Goal: Obtain resource: Obtain resource

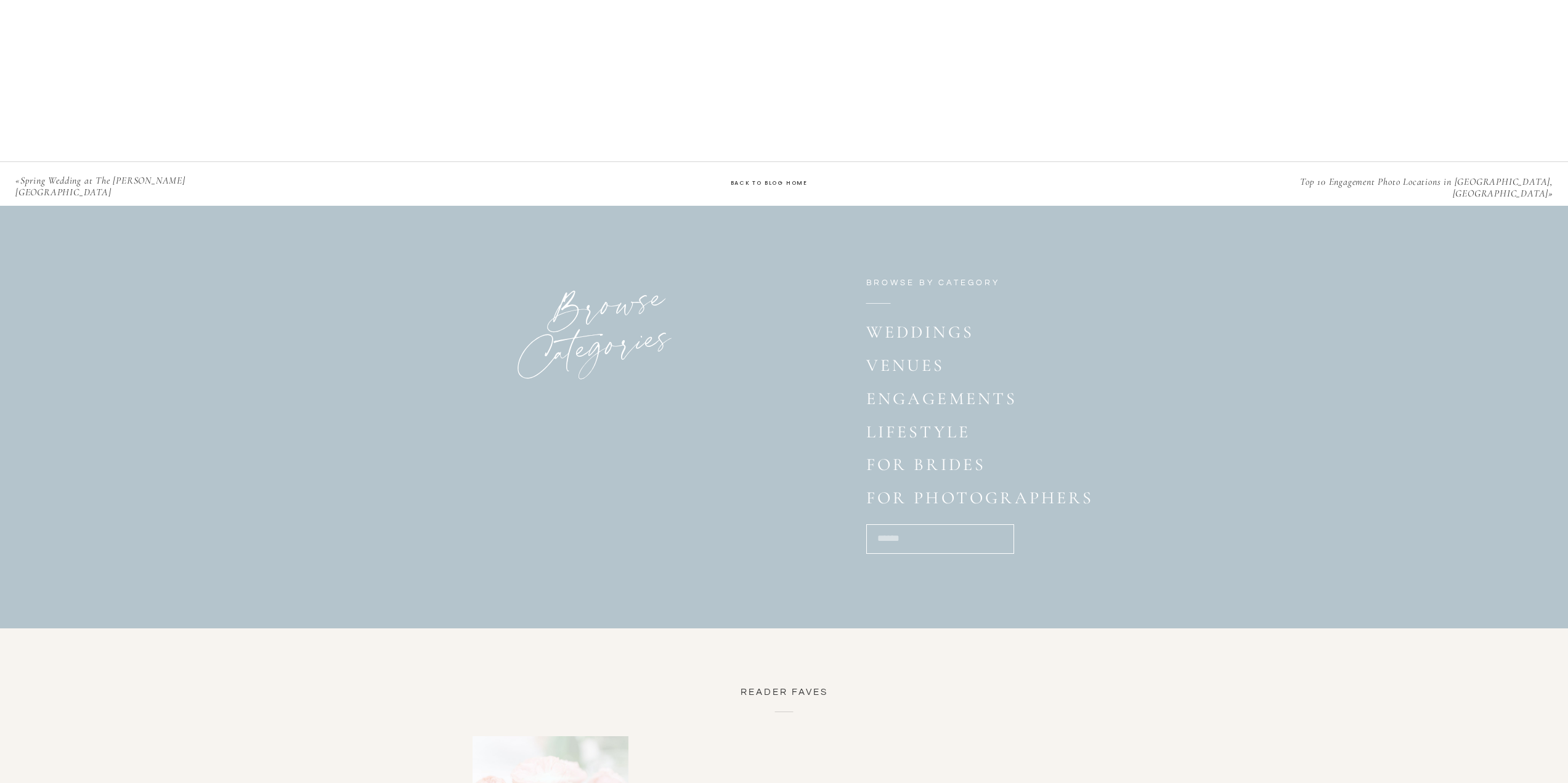
scroll to position [2465, 0]
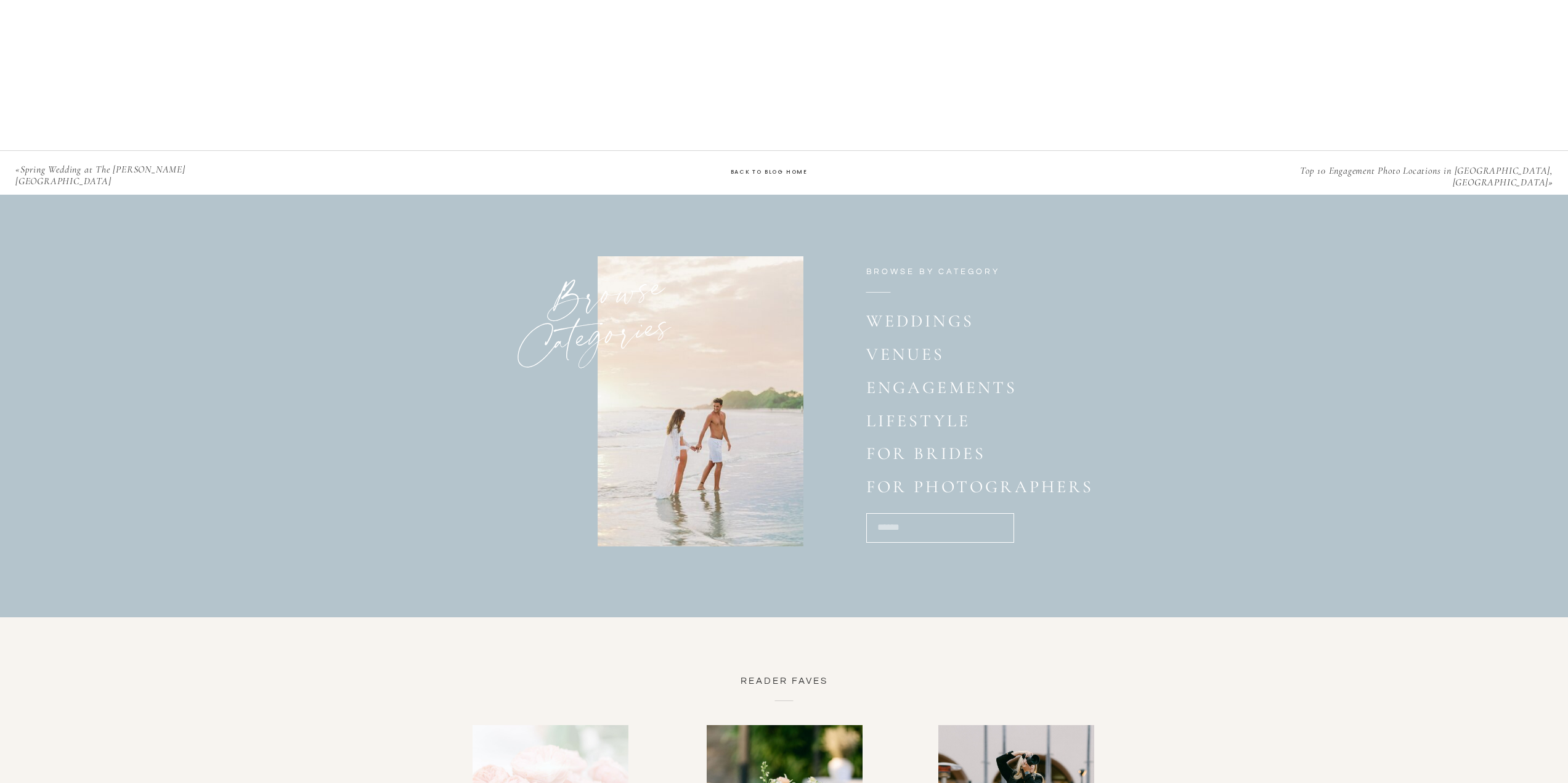
click at [979, 383] on p "engagements" at bounding box center [928, 390] width 125 height 24
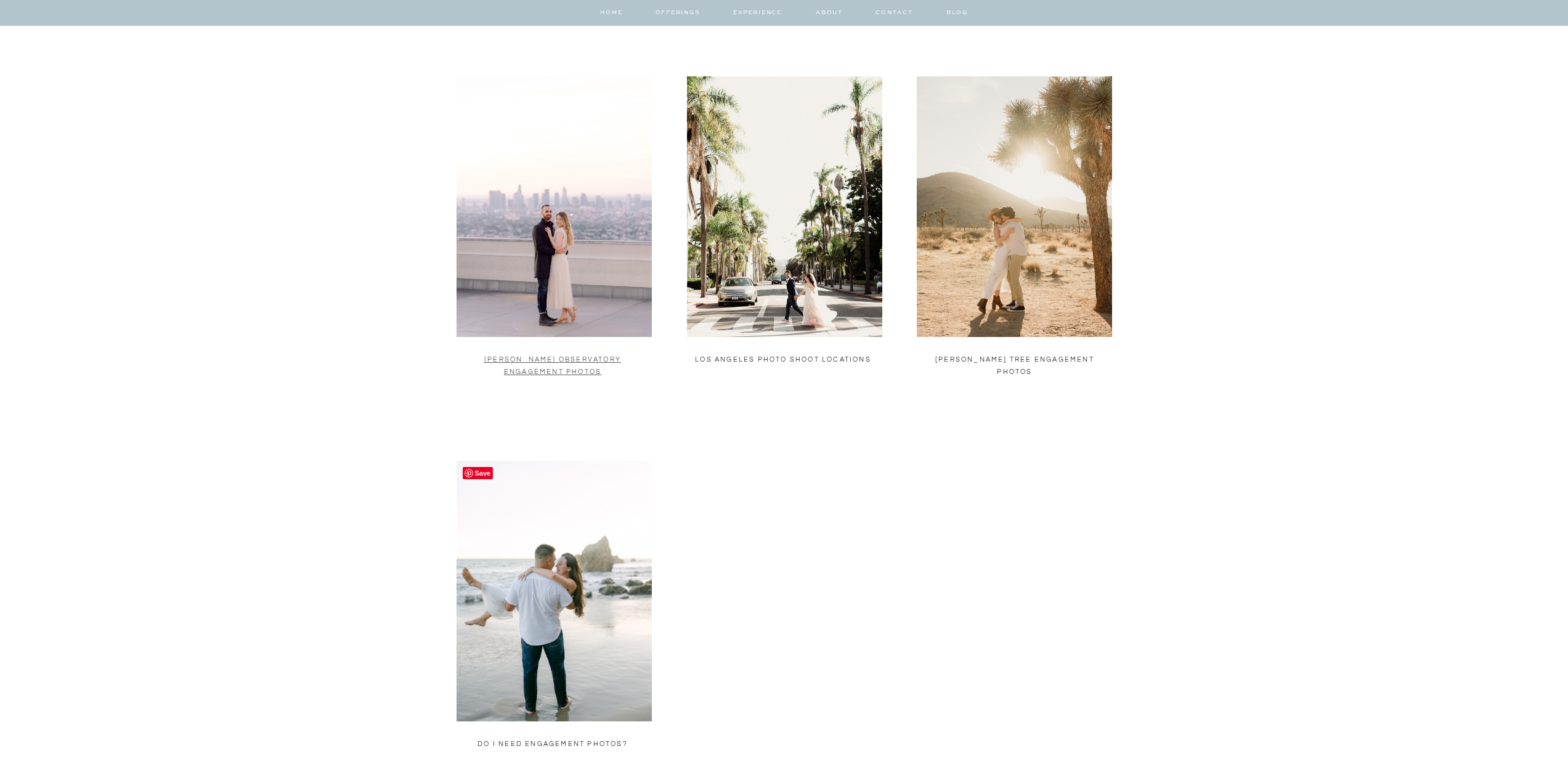
scroll to position [739, 0]
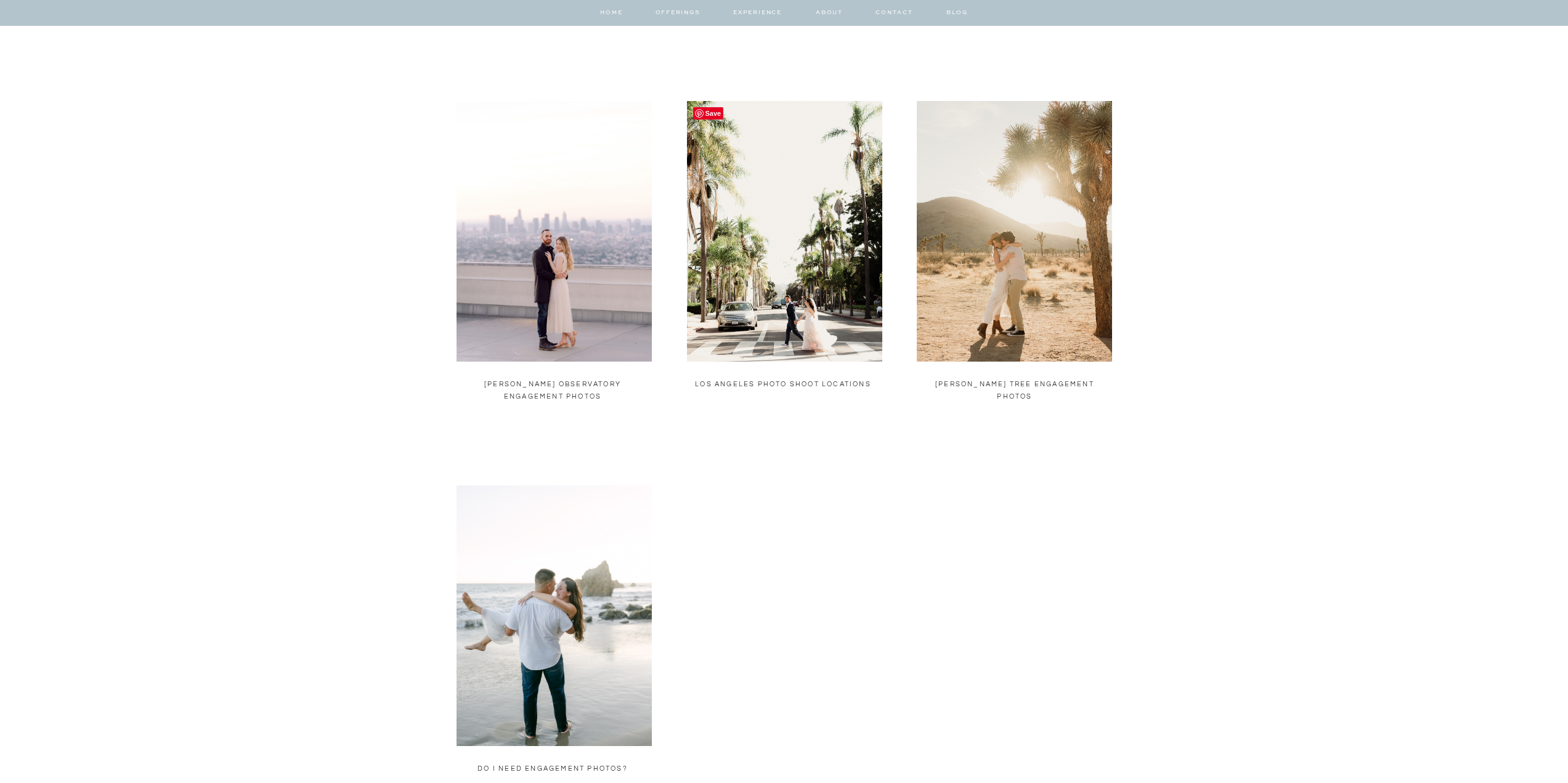
click at [751, 274] on img at bounding box center [784, 231] width 195 height 260
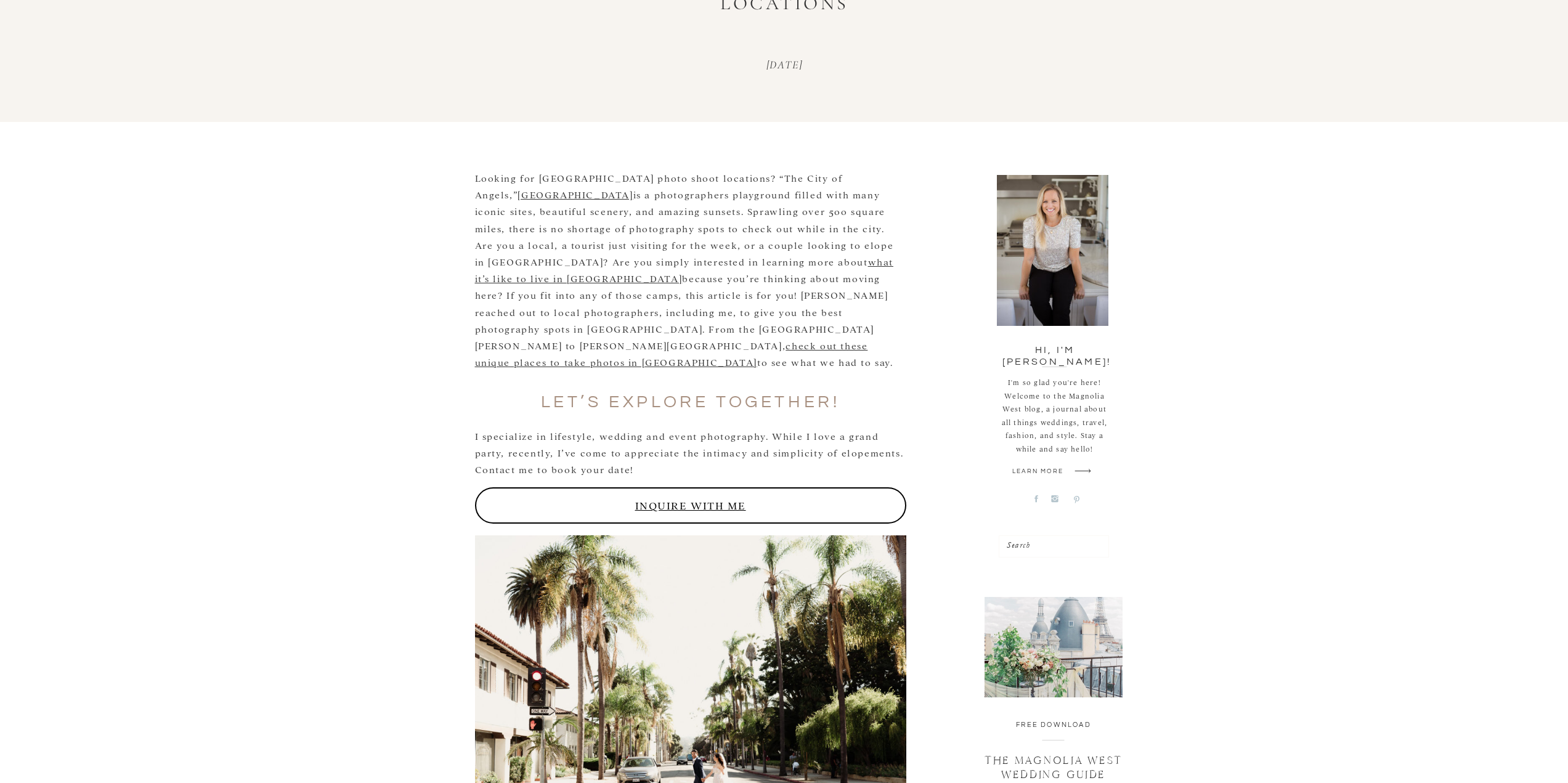
scroll to position [308, 0]
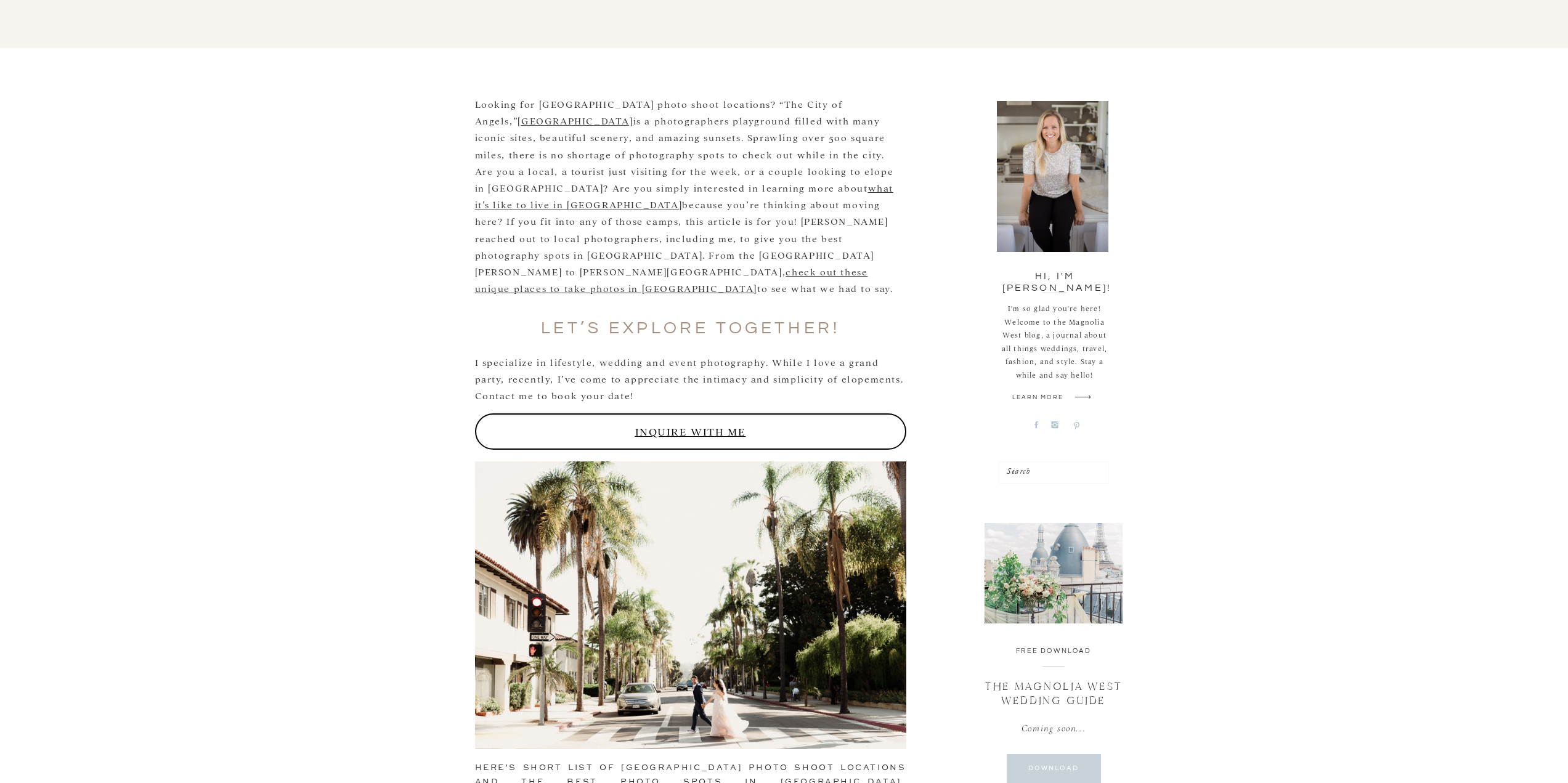
click at [373, 381] on div "Venues [GEOGRAPHIC_DATA] Photo Shoot Locations [DATE] Hi, I'm [PERSON_NAME]! I'…" at bounding box center [784, 767] width 1568 height 1990
click at [1049, 612] on div at bounding box center [1053, 574] width 138 height 101
click at [1068, 648] on div "FREE DOWNLOAD" at bounding box center [1054, 654] width 121 height 14
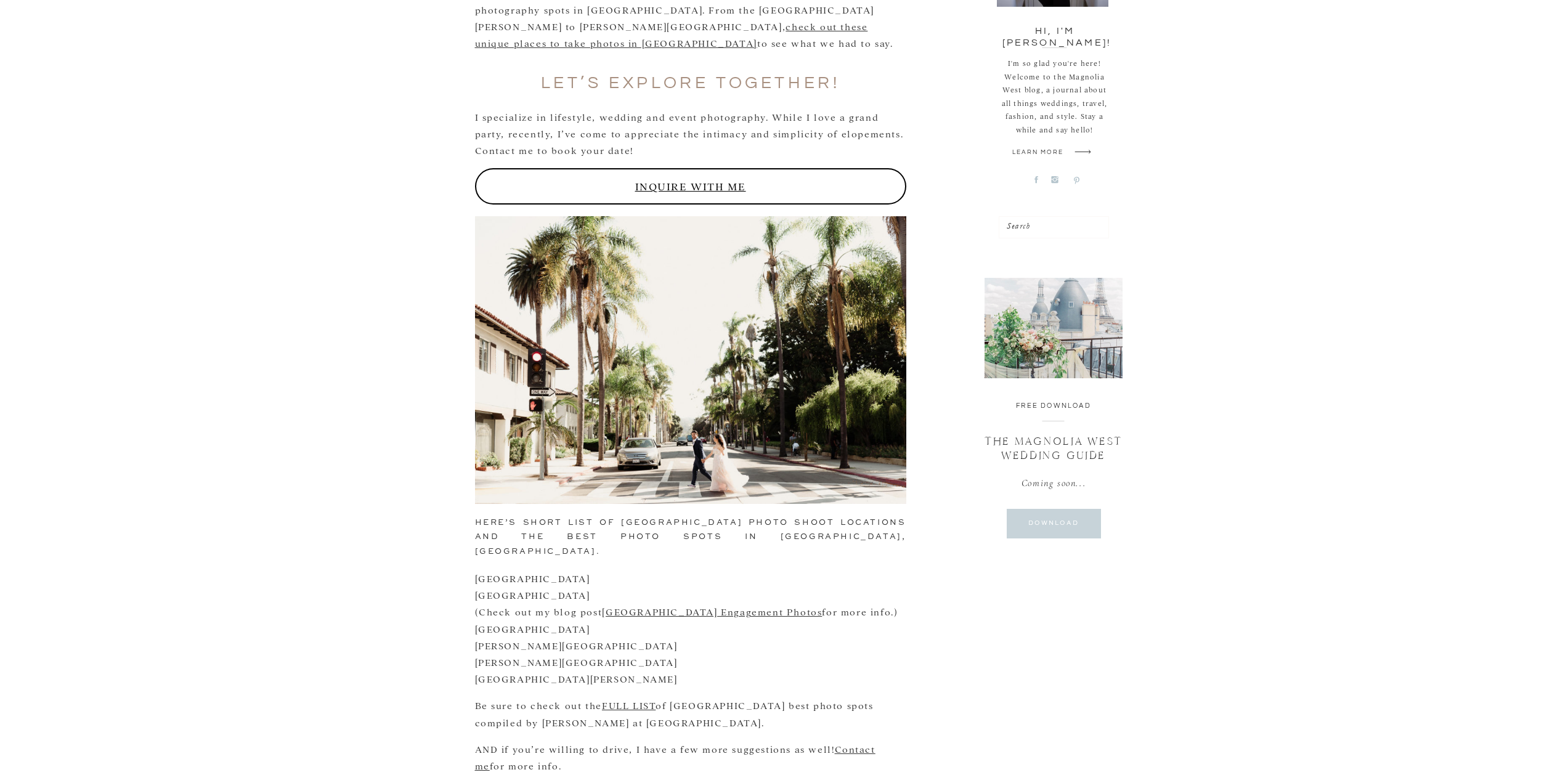
scroll to position [554, 0]
click at [1070, 531] on div at bounding box center [1054, 522] width 94 height 30
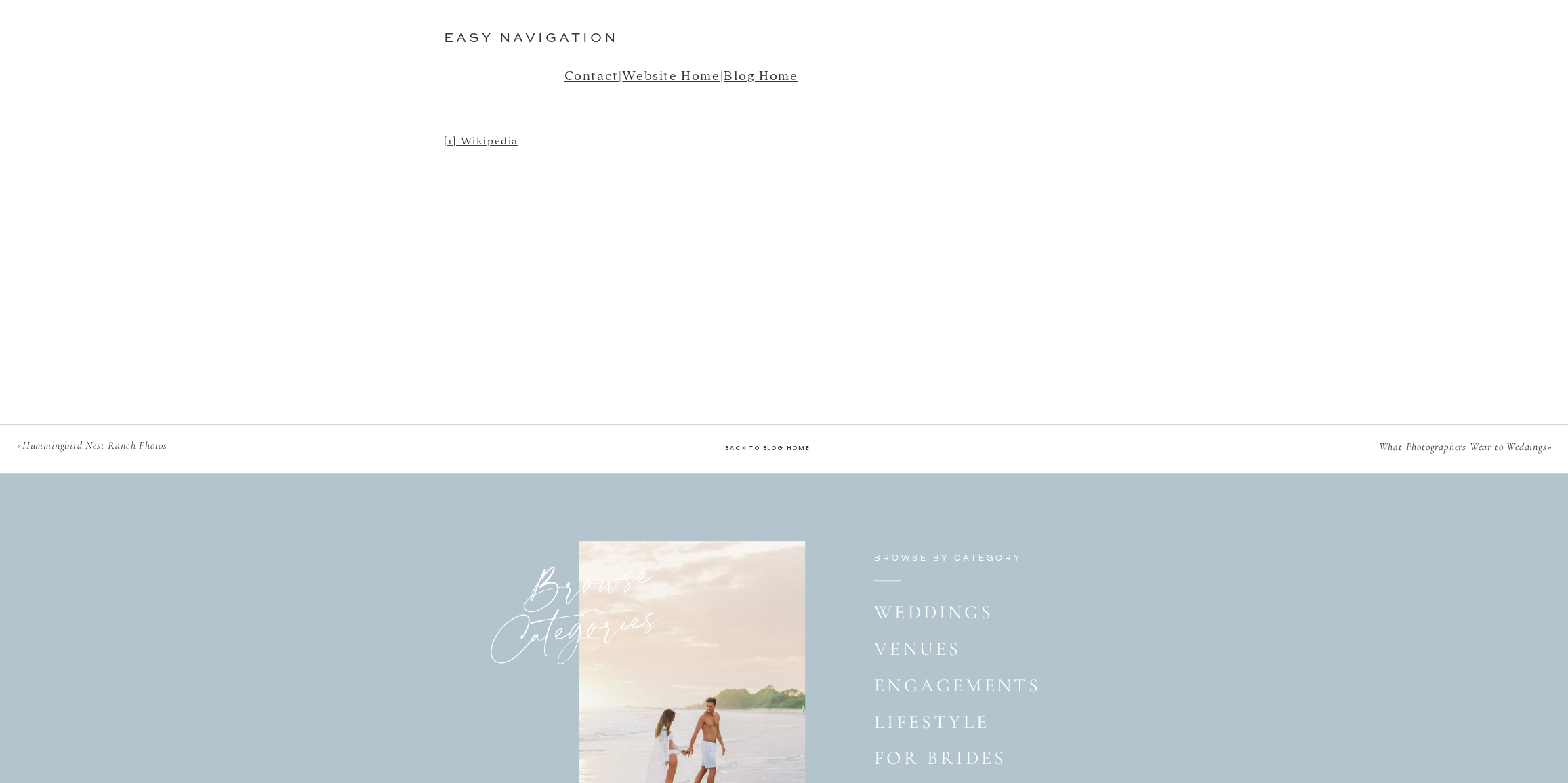
scroll to position [4558, 0]
